Goal: Information Seeking & Learning: Learn about a topic

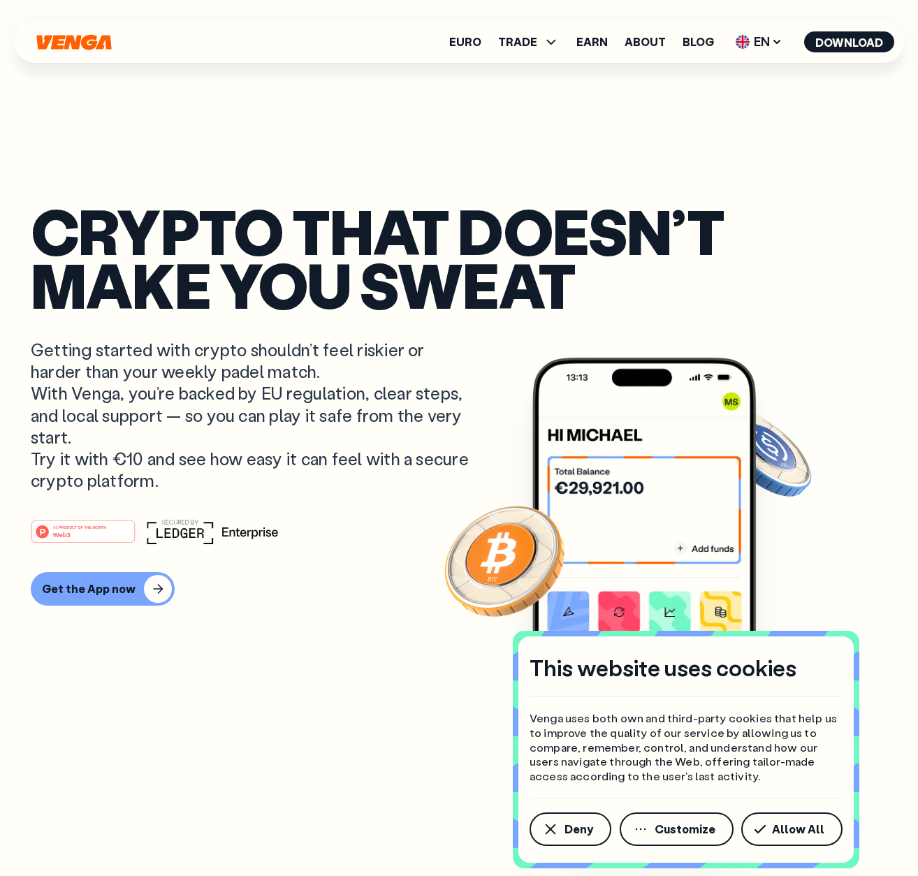
scroll to position [279, 0]
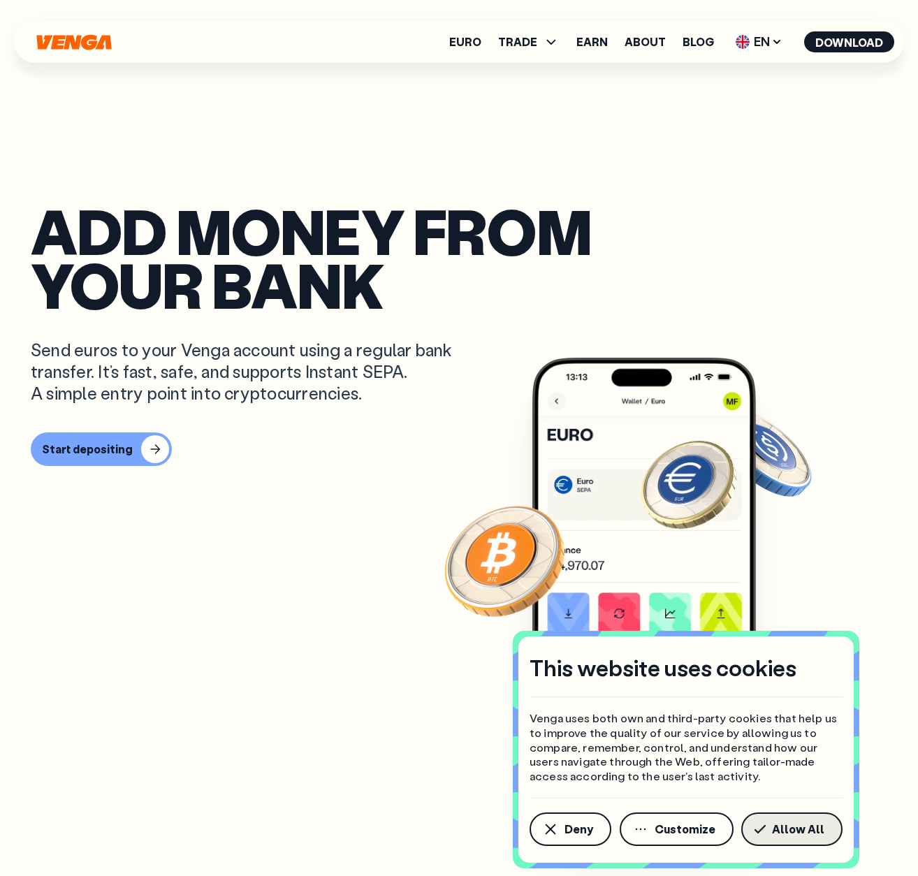
click at [801, 829] on span "Allow All" at bounding box center [798, 829] width 52 height 11
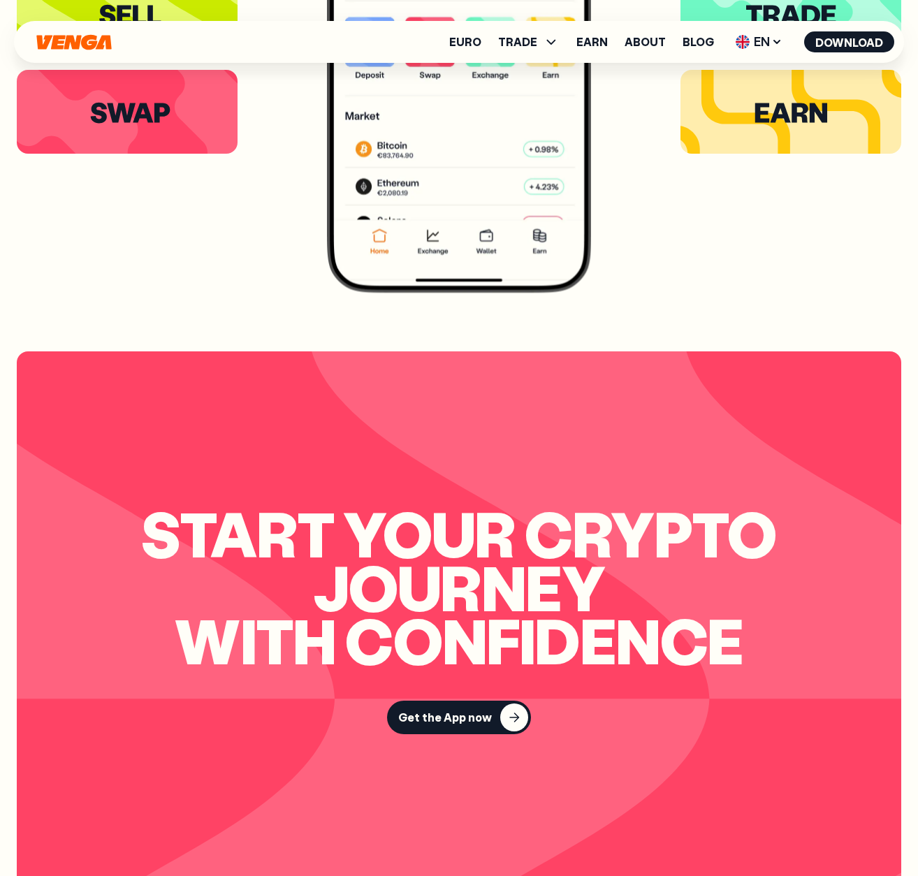
scroll to position [1455, 0]
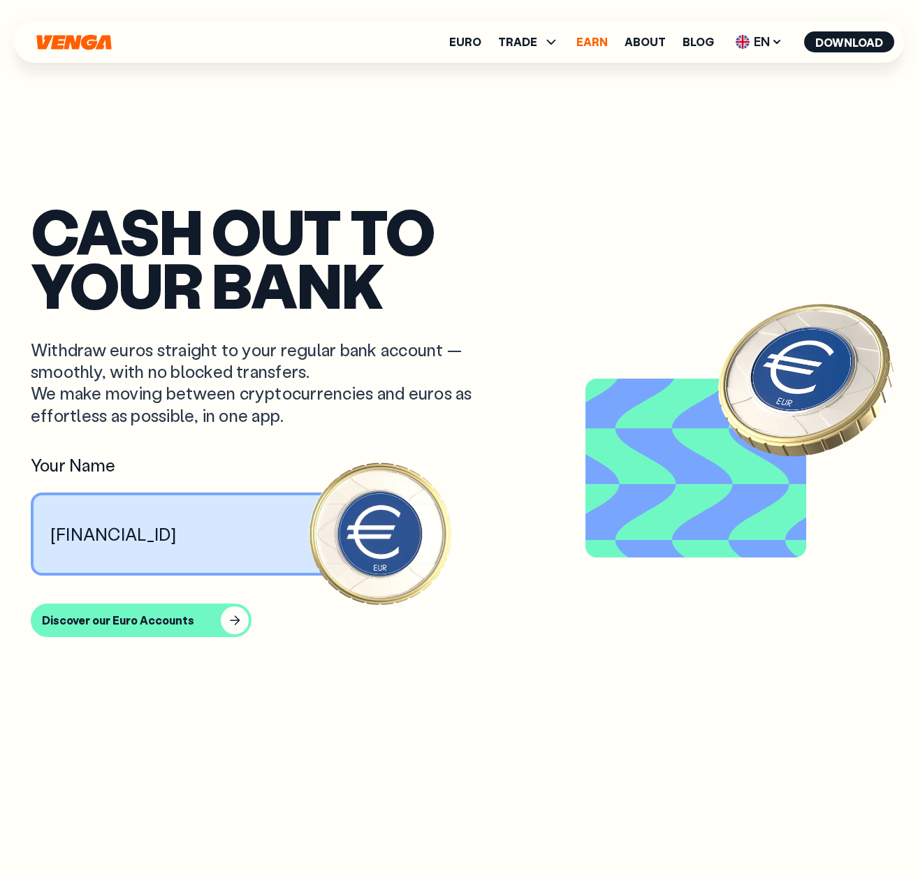
click at [593, 38] on link "Earn" at bounding box center [591, 41] width 31 height 11
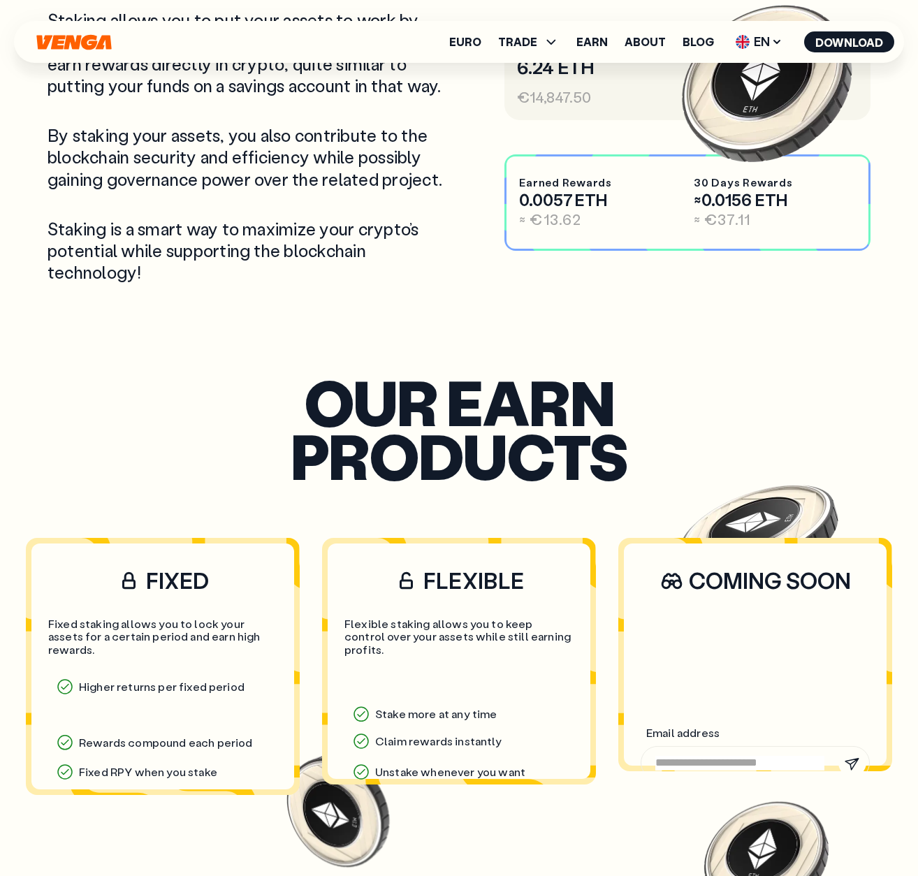
scroll to position [978, 0]
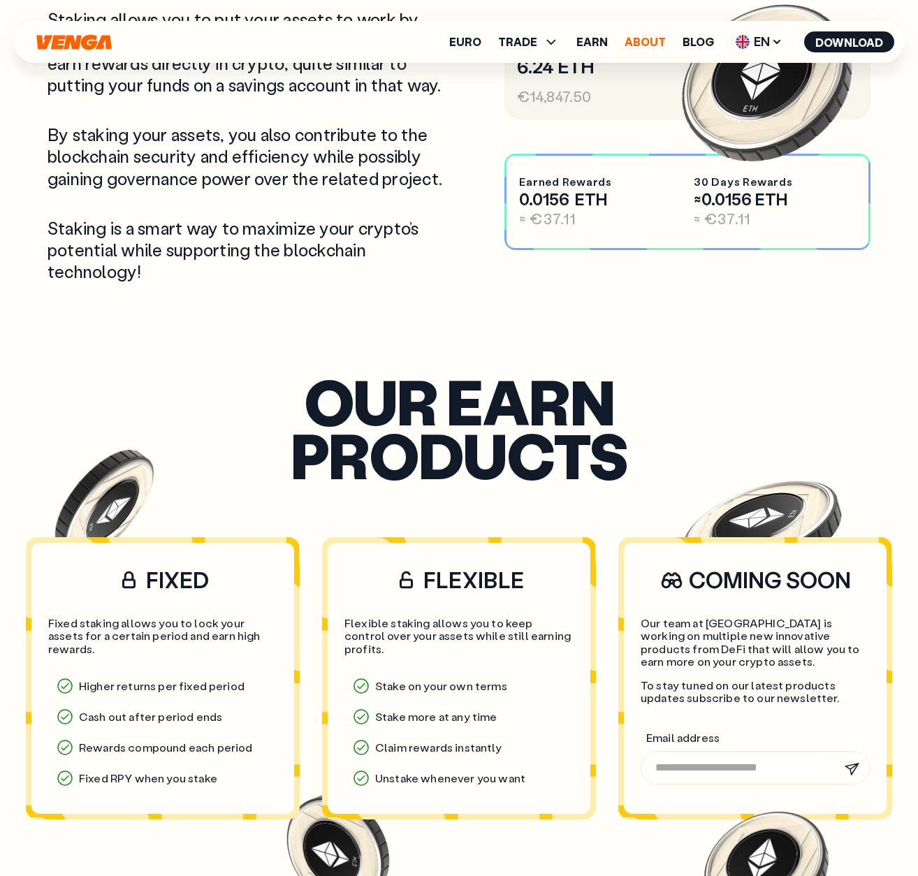
click at [645, 40] on link "About" at bounding box center [645, 41] width 41 height 11
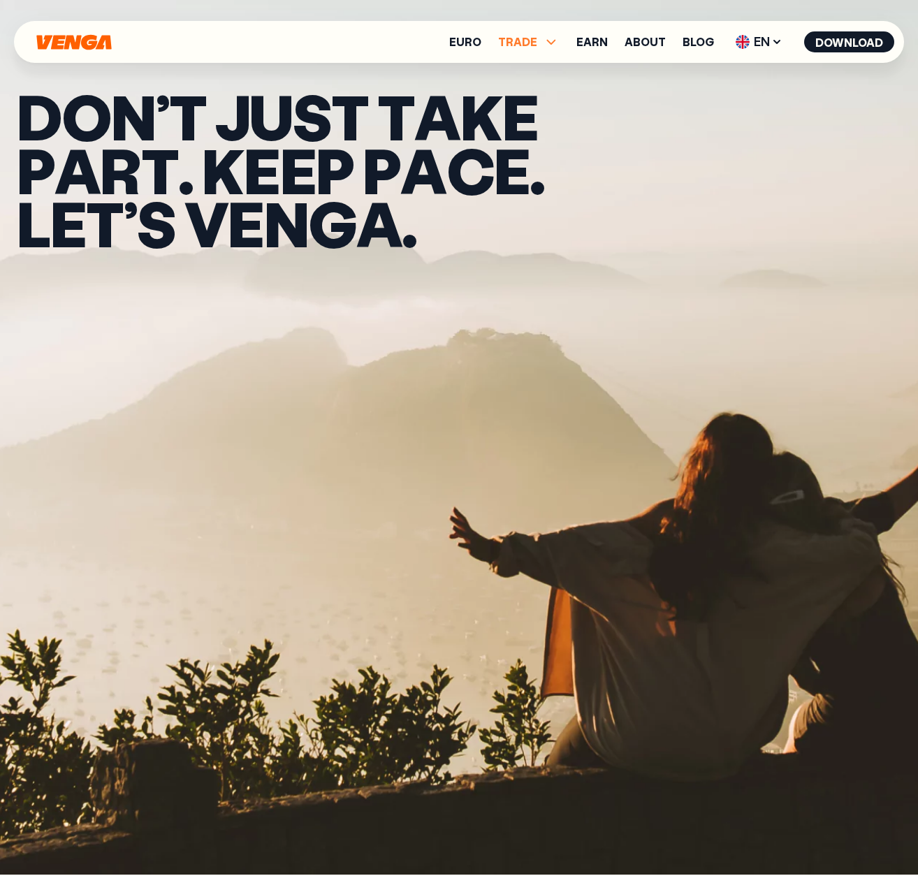
scroll to position [1, 0]
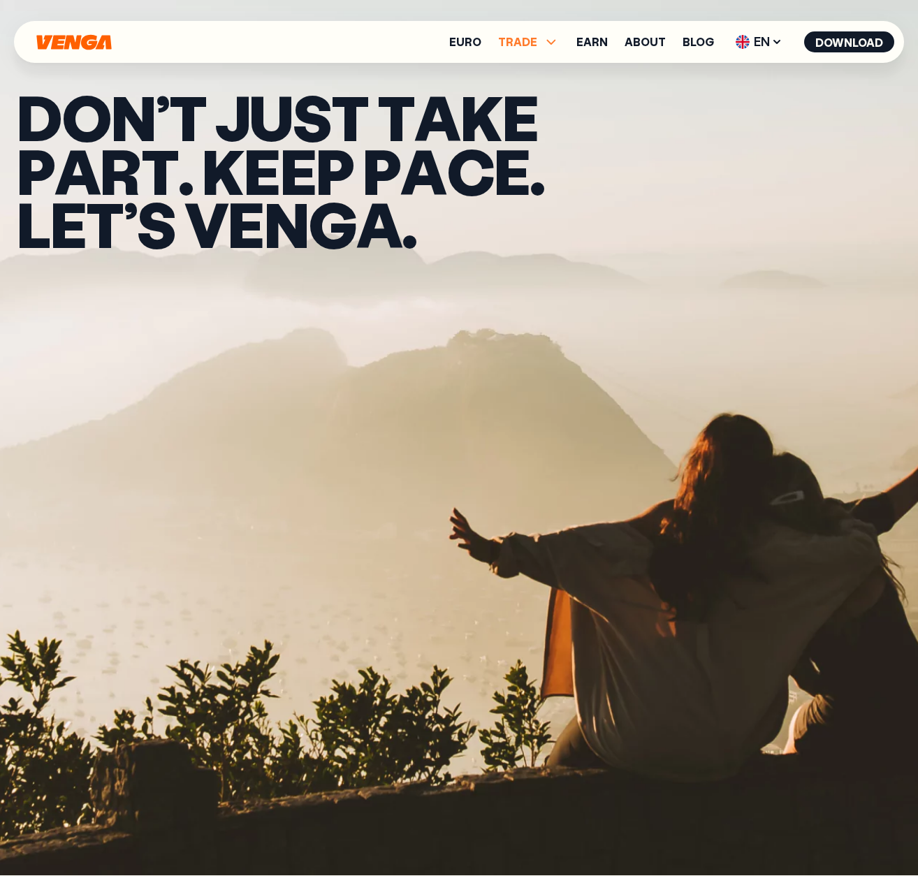
click at [532, 39] on span "TRADE" at bounding box center [517, 41] width 39 height 11
